Goal: Navigation & Orientation: Find specific page/section

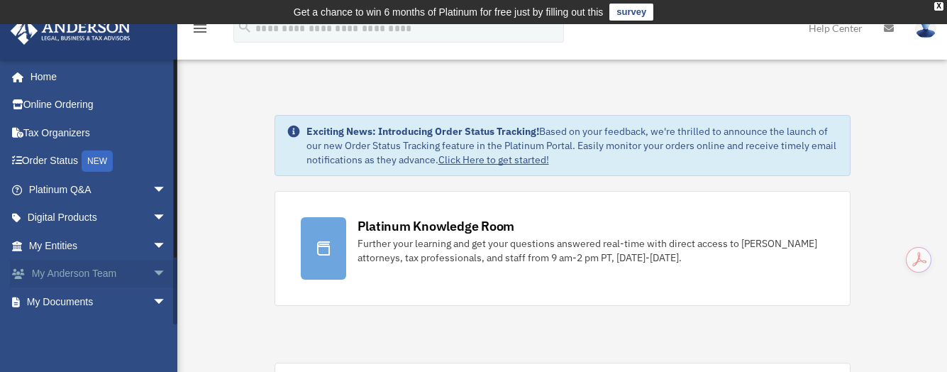
click at [78, 273] on link "My Anderson Team arrow_drop_down" at bounding box center [99, 274] width 178 height 28
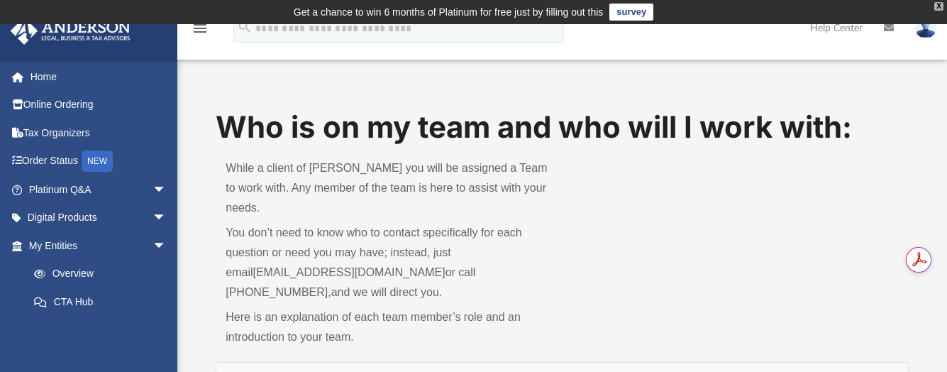
click at [939, 4] on div "X" at bounding box center [938, 6] width 9 height 9
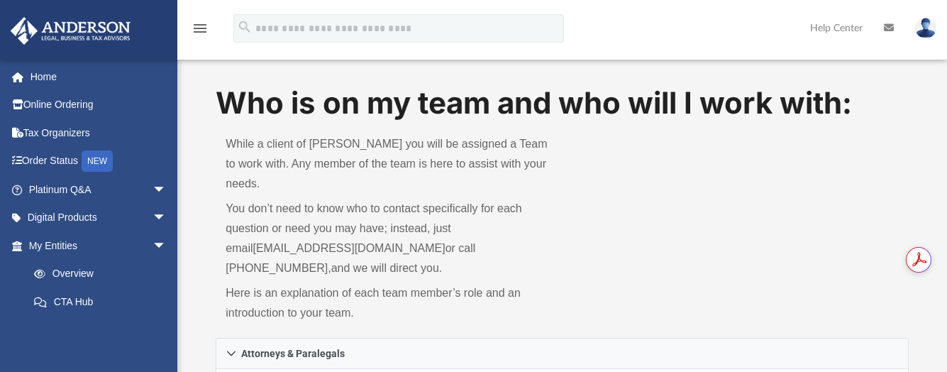
click at [927, 28] on img at bounding box center [925, 28] width 21 height 21
click at [889, 26] on icon at bounding box center [889, 28] width 10 height 10
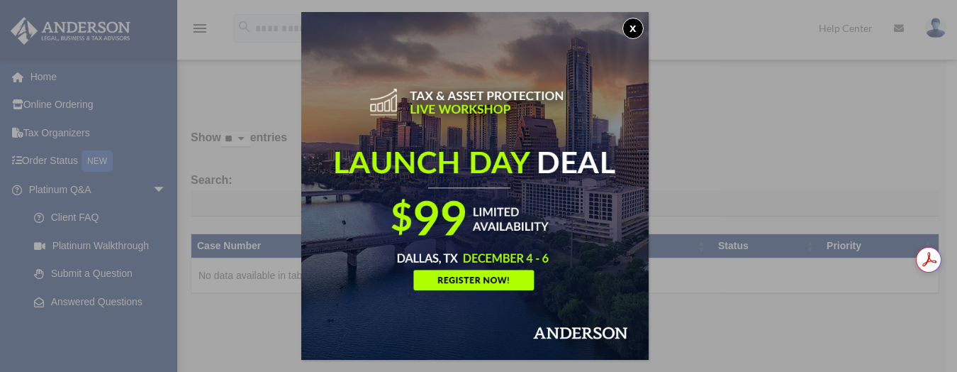
click at [638, 28] on button "x" at bounding box center [633, 28] width 21 height 21
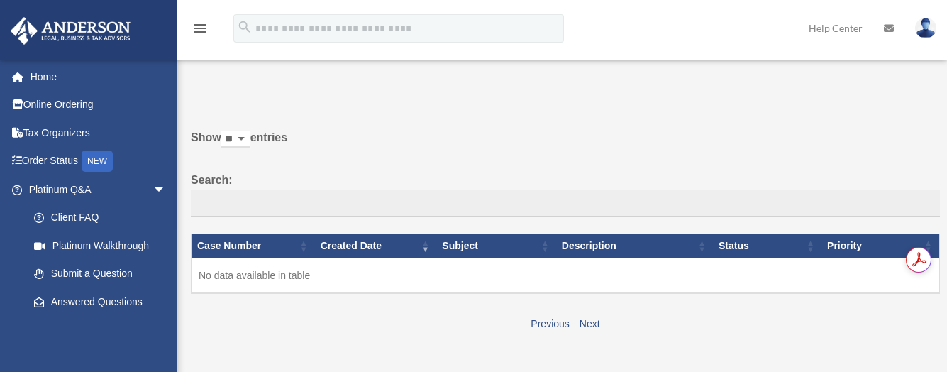
click at [201, 28] on icon "menu" at bounding box center [199, 28] width 17 height 17
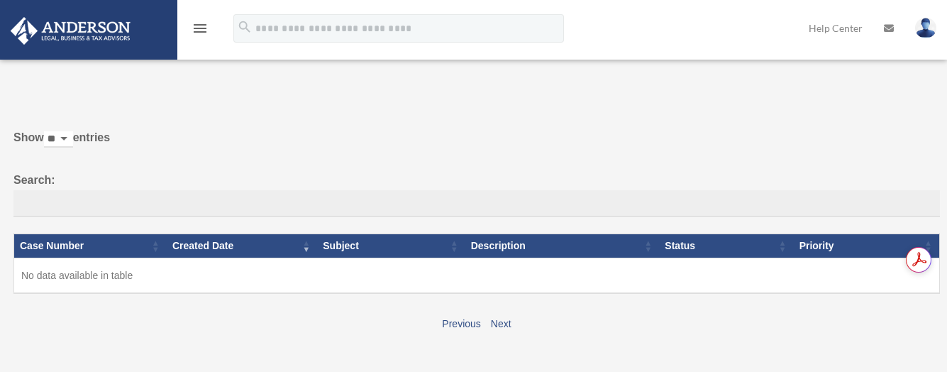
click at [202, 28] on icon "menu" at bounding box center [199, 28] width 17 height 17
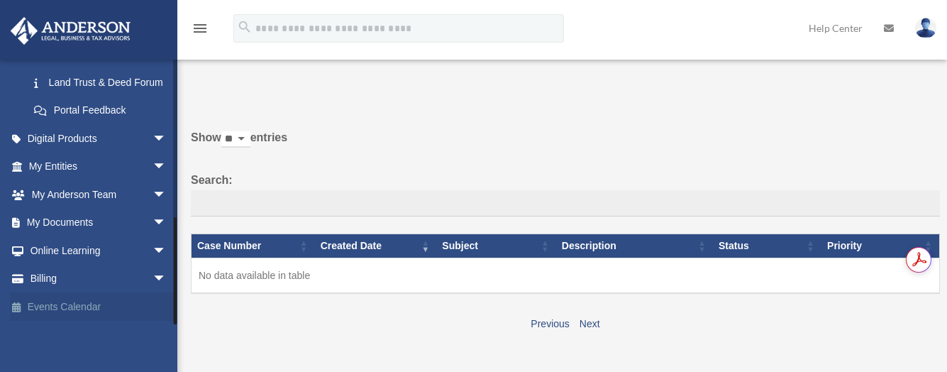
scroll to position [383, 0]
